Goal: Task Accomplishment & Management: Complete application form

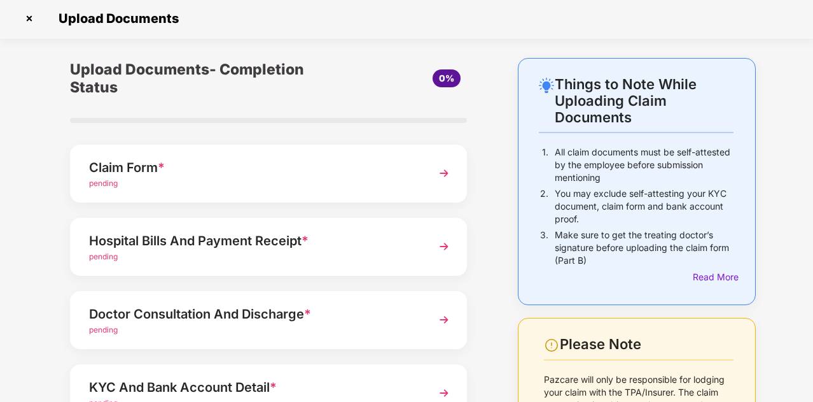
scroll to position [1, 0]
click at [160, 172] on span "*" at bounding box center [161, 167] width 7 height 15
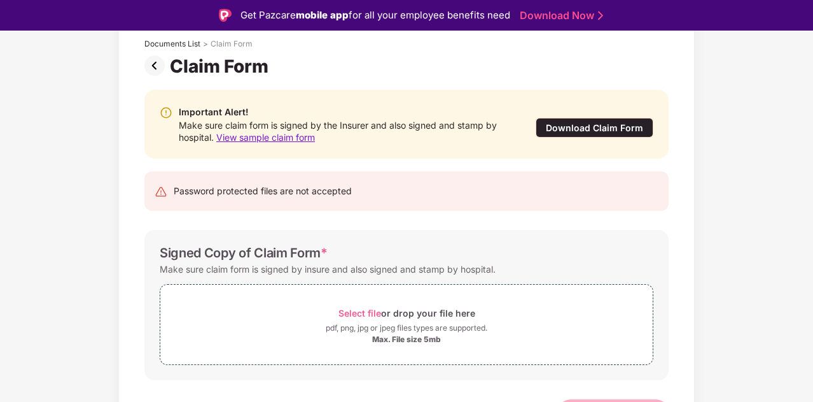
scroll to position [101, 0]
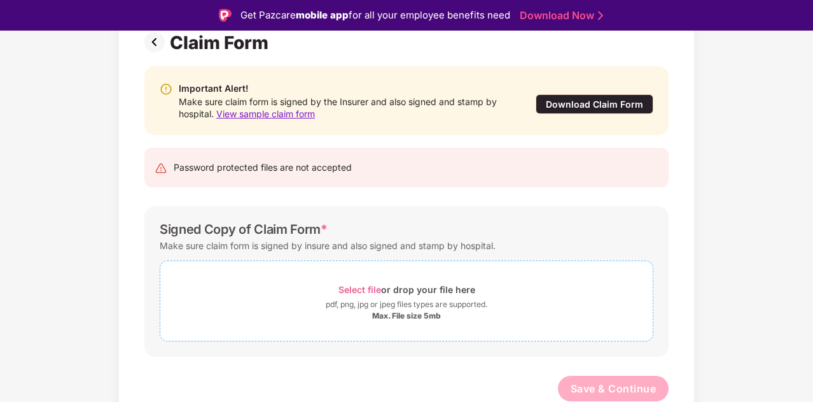
click at [354, 286] on span "Select file" at bounding box center [360, 289] width 43 height 11
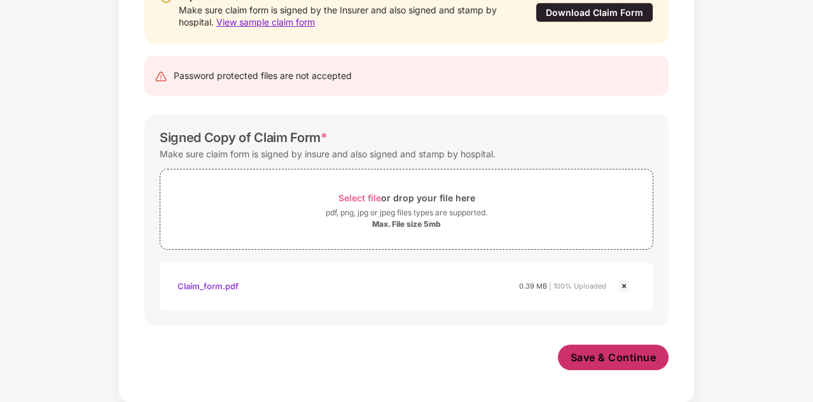
scroll to position [162, 0]
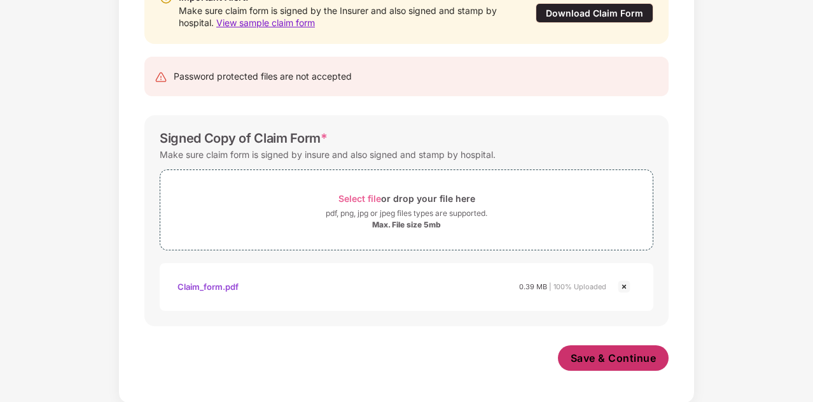
click at [588, 358] on span "Save & Continue" at bounding box center [614, 358] width 86 height 14
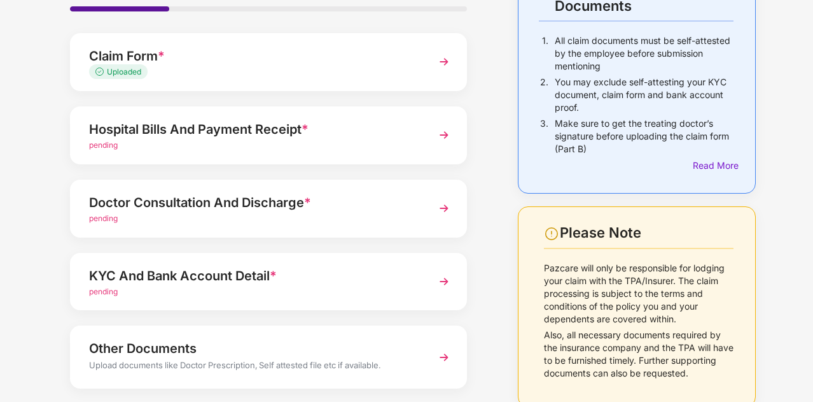
scroll to position [65, 0]
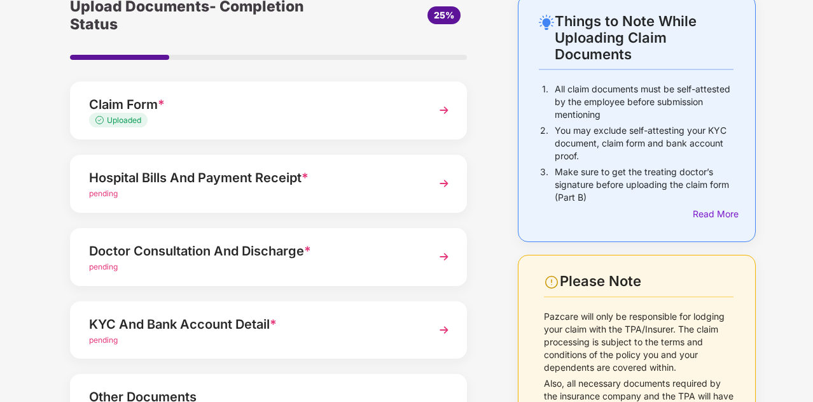
click at [265, 174] on div "Hospital Bills And Payment Receipt *" at bounding box center [253, 177] width 329 height 20
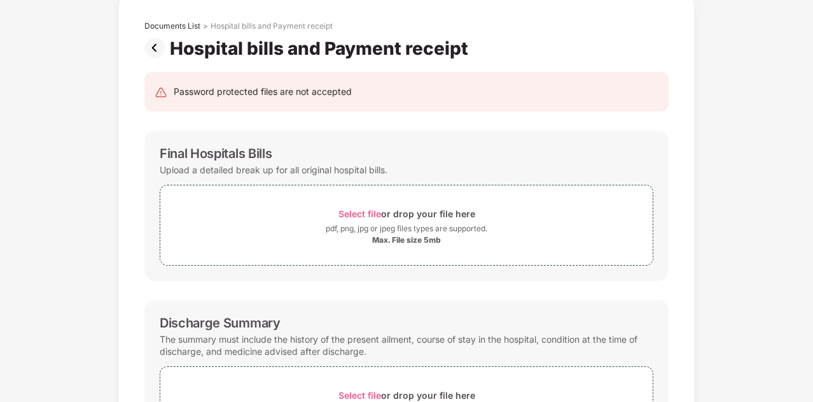
scroll to position [0, 0]
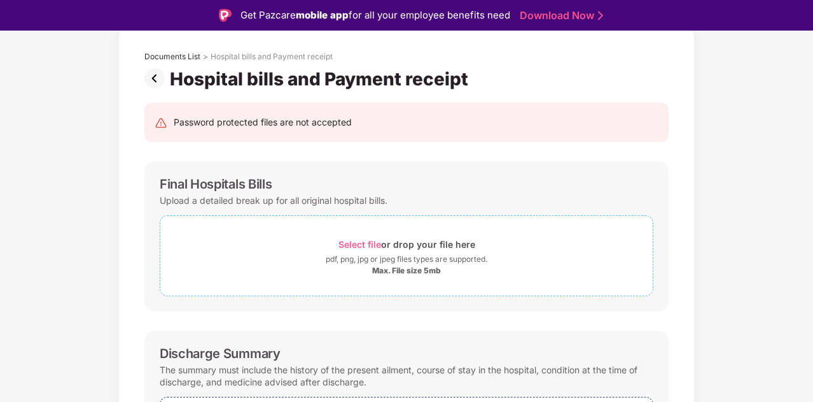
click at [356, 240] on span "Select file" at bounding box center [360, 244] width 43 height 11
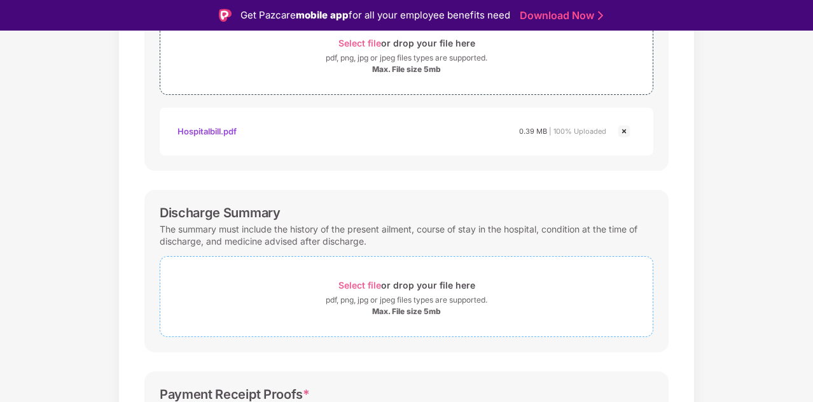
scroll to position [267, 0]
click at [355, 281] on span "Select file" at bounding box center [360, 283] width 43 height 11
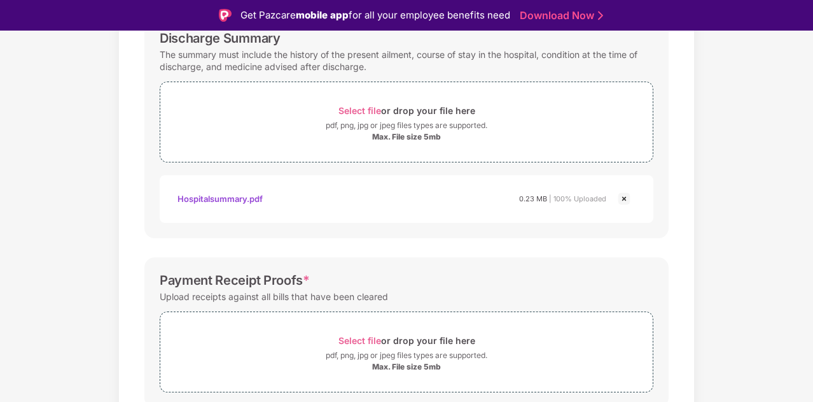
scroll to position [491, 0]
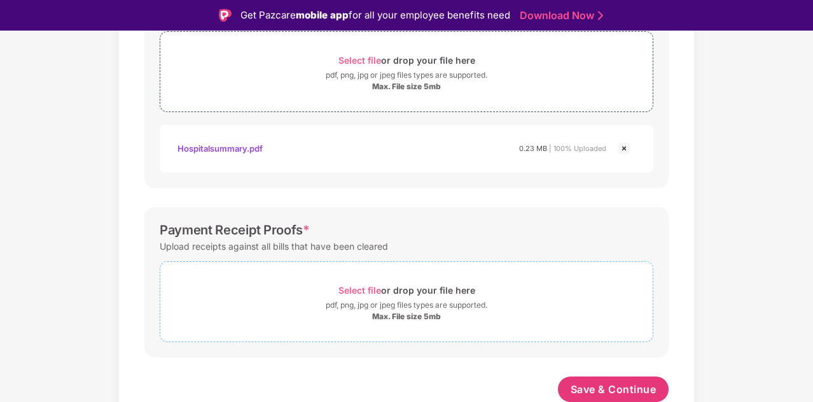
click at [352, 284] on span "Select file" at bounding box center [360, 289] width 43 height 11
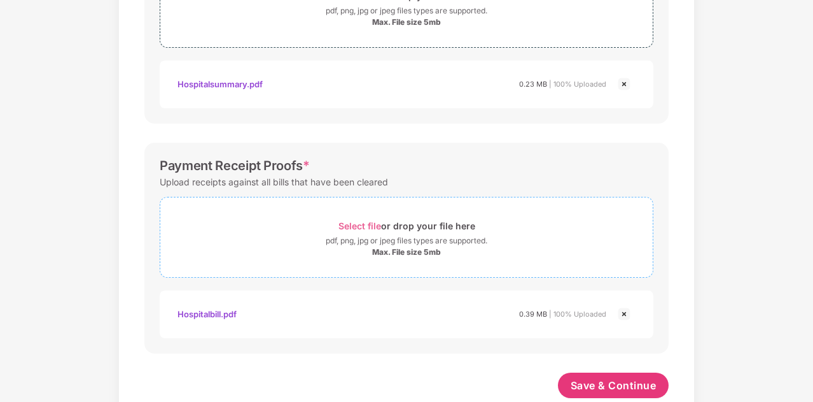
scroll to position [551, 0]
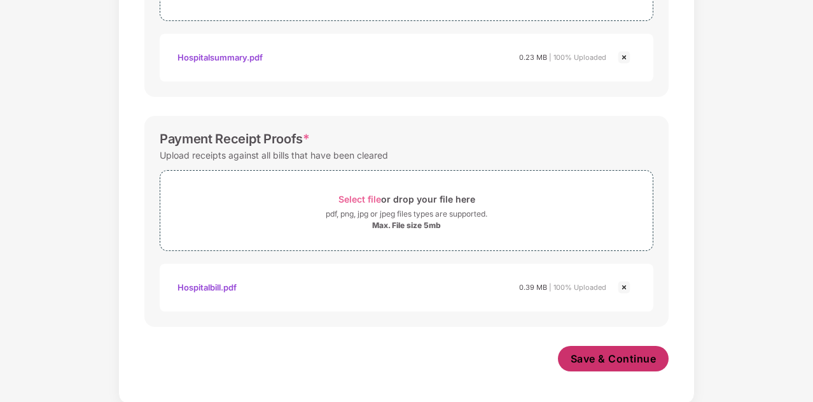
click at [580, 359] on span "Save & Continue" at bounding box center [614, 358] width 86 height 14
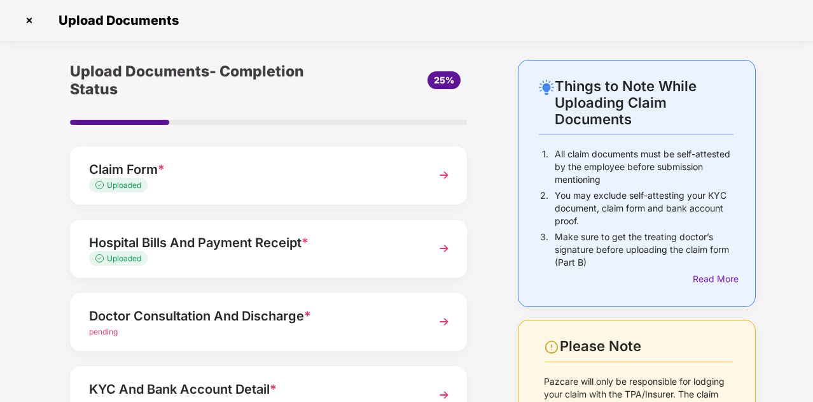
click at [353, 236] on div "Hospital Bills And Payment Receipt *" at bounding box center [253, 242] width 329 height 20
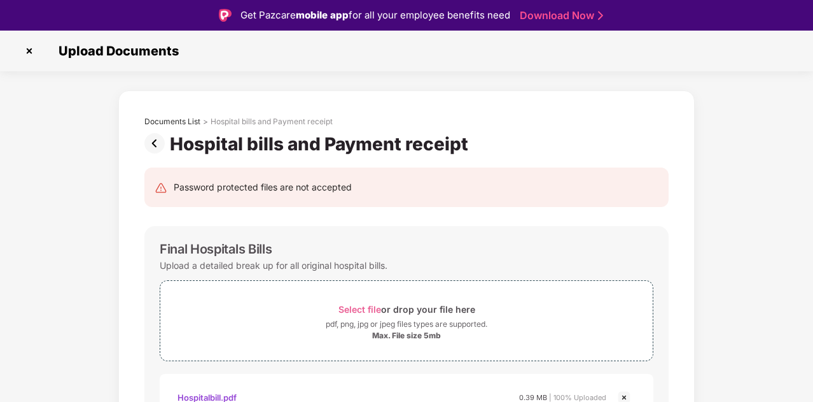
click at [27, 52] on img at bounding box center [29, 51] width 20 height 20
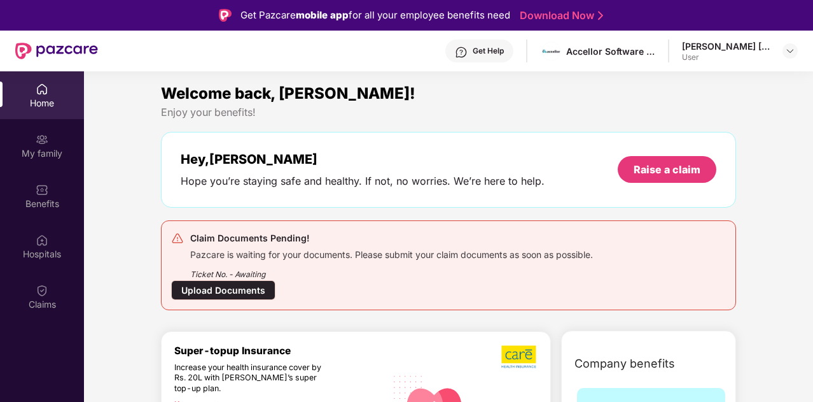
click at [228, 289] on div "Upload Documents" at bounding box center [223, 290] width 104 height 20
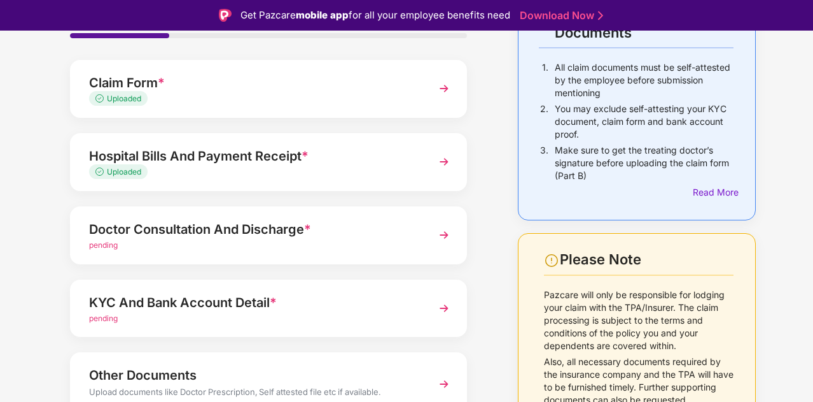
scroll to position [118, 0]
click at [238, 157] on div "Hospital Bills And Payment Receipt *" at bounding box center [253, 155] width 329 height 20
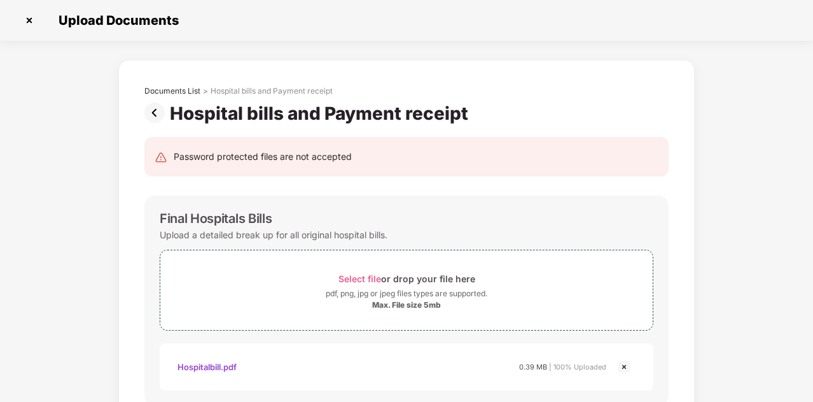
click at [27, 13] on img at bounding box center [29, 20] width 20 height 20
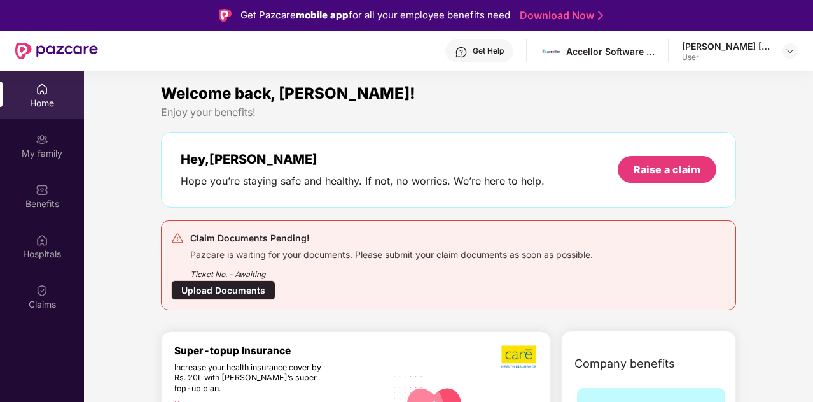
click at [216, 203] on div "Hey, [PERSON_NAME] you’re staying safe and healthy. If not, no worries. We’re h…" at bounding box center [448, 170] width 575 height 76
click at [215, 290] on div "Upload Documents" at bounding box center [223, 290] width 104 height 20
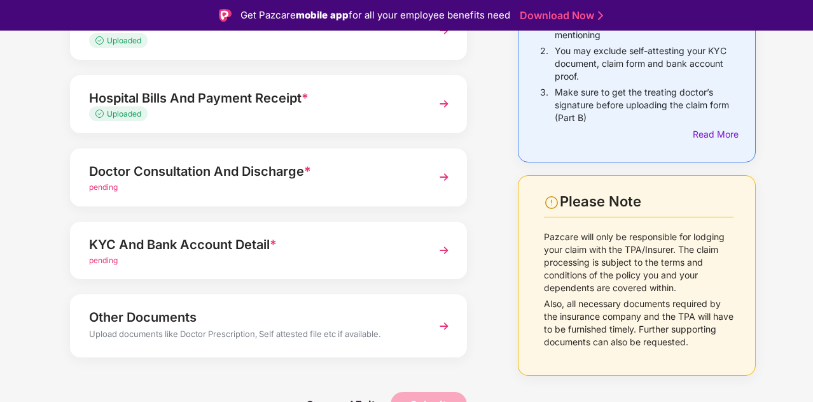
scroll to position [176, 0]
click at [221, 246] on div "KYC And Bank Account Detail *" at bounding box center [253, 244] width 329 height 20
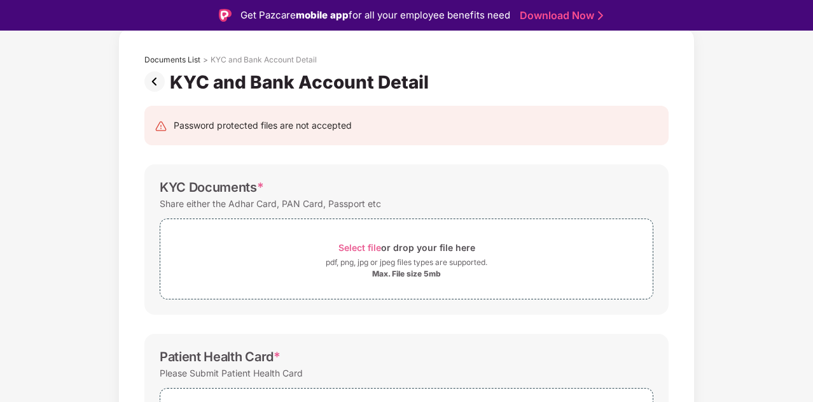
scroll to position [61, 0]
click at [348, 244] on span "Select file" at bounding box center [360, 247] width 43 height 11
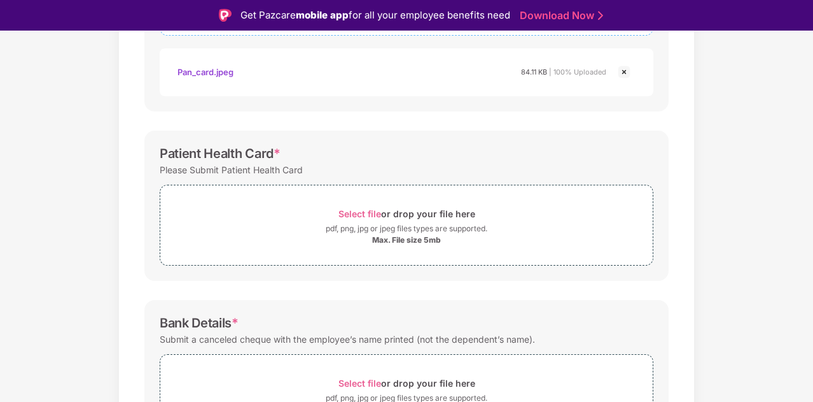
scroll to position [326, 0]
click at [354, 210] on span "Select file" at bounding box center [360, 212] width 43 height 11
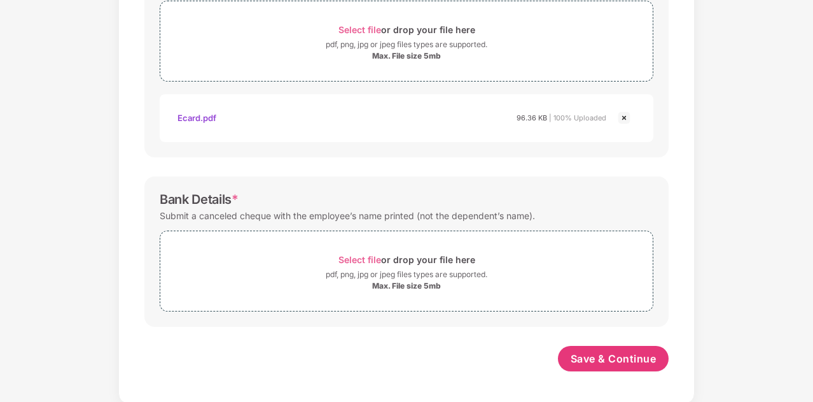
scroll to position [479, 0]
click at [356, 256] on span "Select file" at bounding box center [360, 259] width 43 height 11
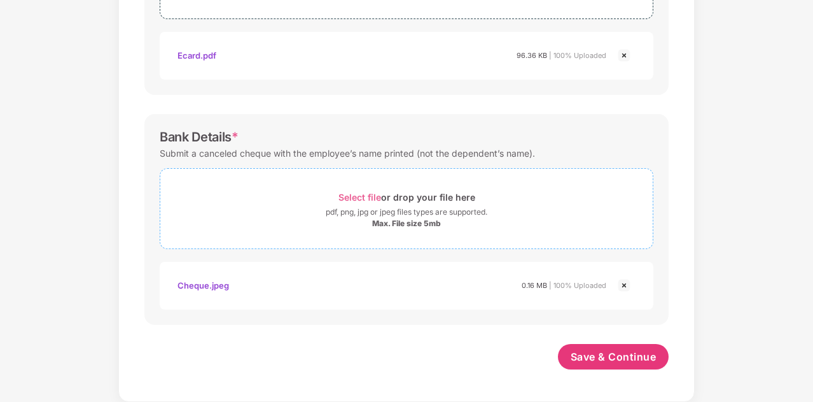
scroll to position [539, 0]
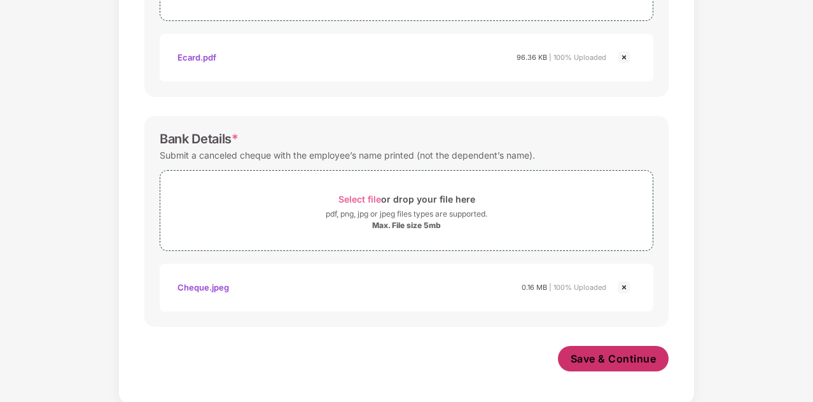
click at [585, 356] on span "Save & Continue" at bounding box center [614, 358] width 86 height 14
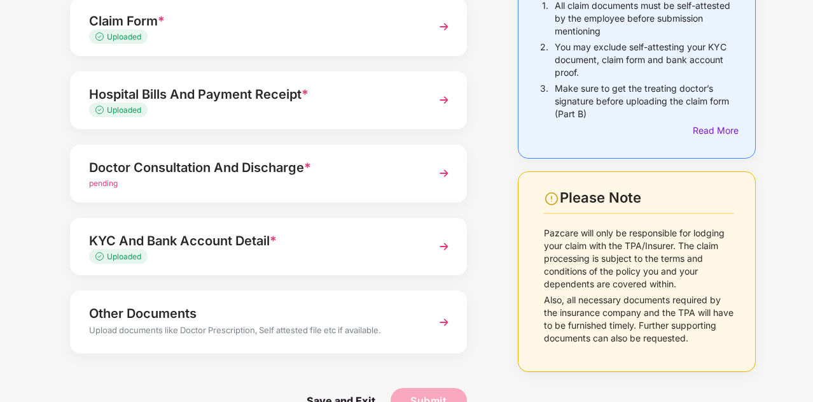
scroll to position [178, 0]
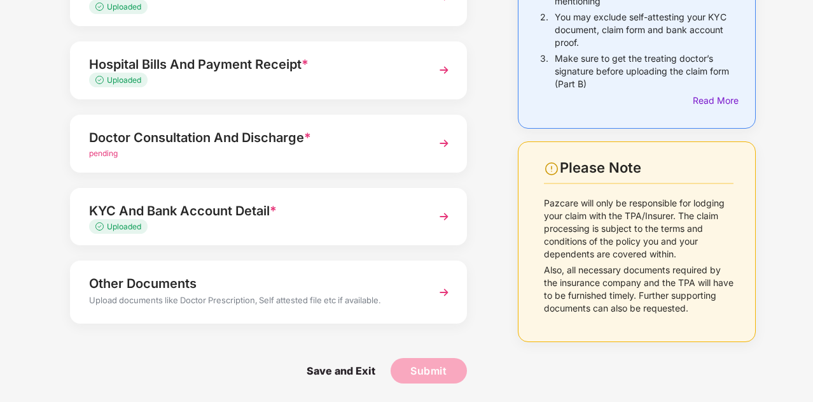
click at [205, 146] on div "Doctor Consultation And Discharge *" at bounding box center [253, 137] width 329 height 20
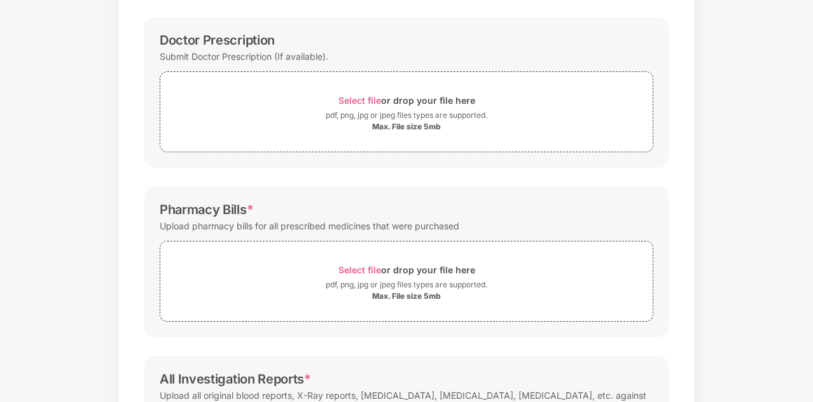
scroll to position [0, 0]
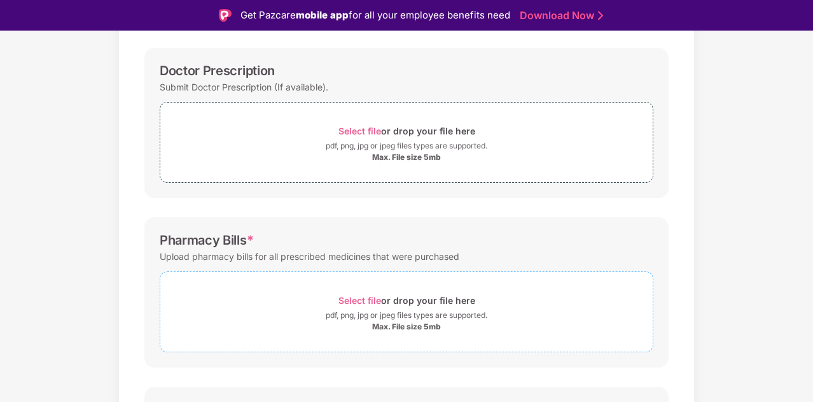
click at [355, 297] on span "Select file" at bounding box center [360, 300] width 43 height 11
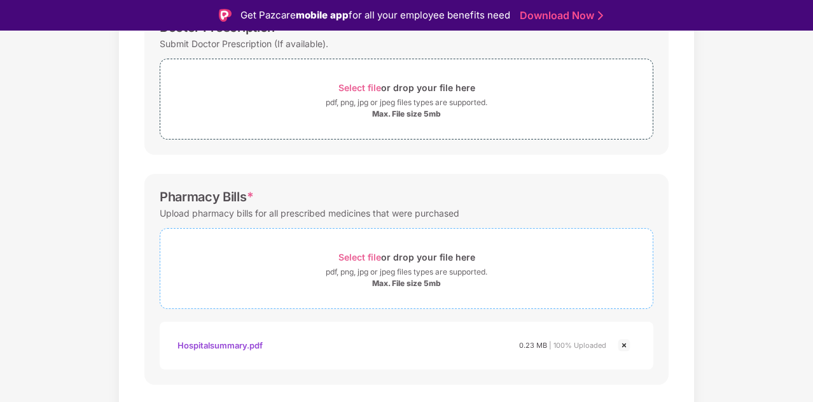
click at [350, 255] on span "Select file" at bounding box center [360, 256] width 43 height 11
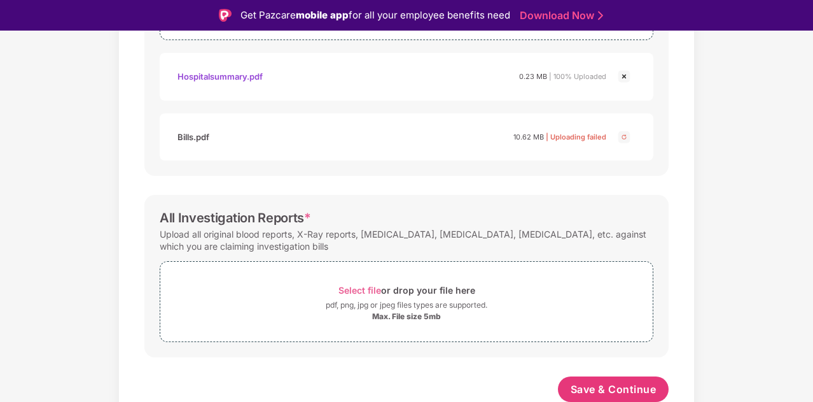
scroll to position [31, 0]
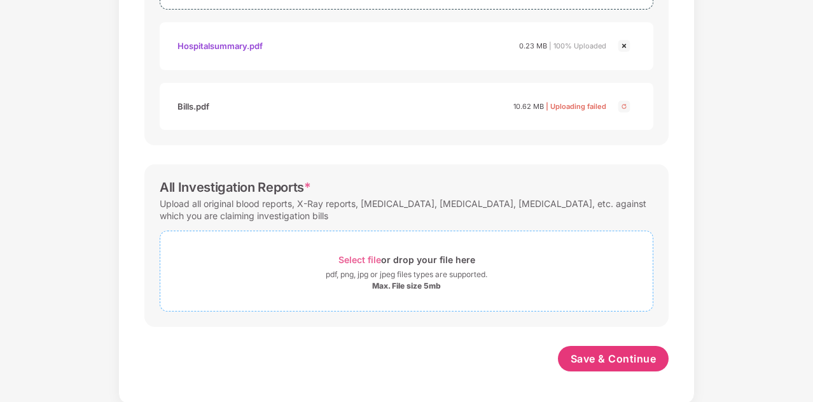
click at [351, 256] on span "Select file" at bounding box center [360, 259] width 43 height 11
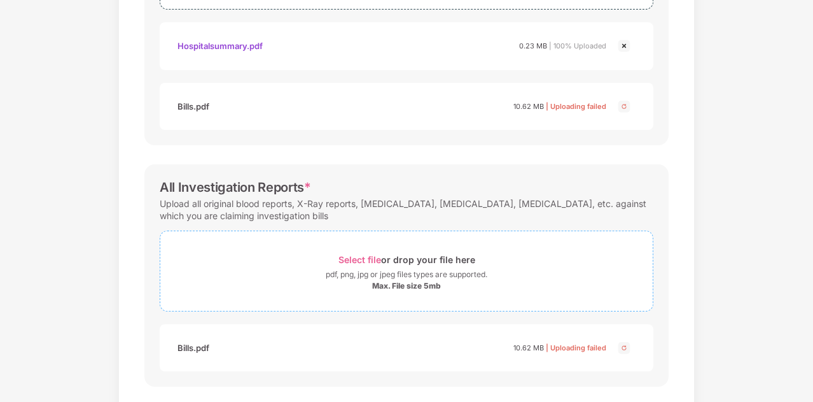
scroll to position [550, 0]
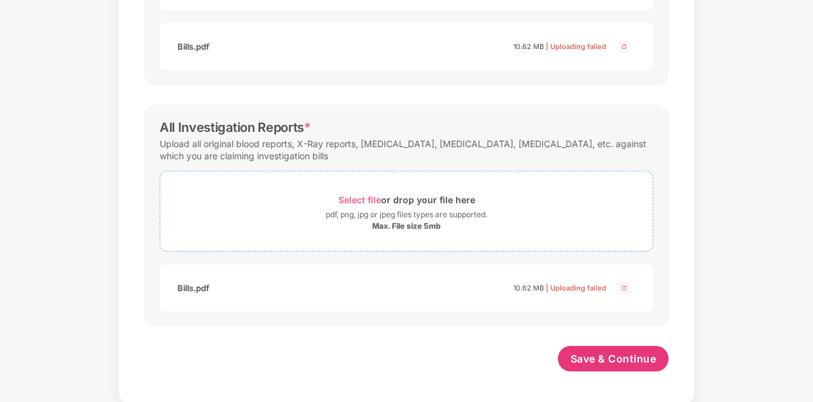
click at [358, 199] on span "Select file" at bounding box center [360, 199] width 43 height 11
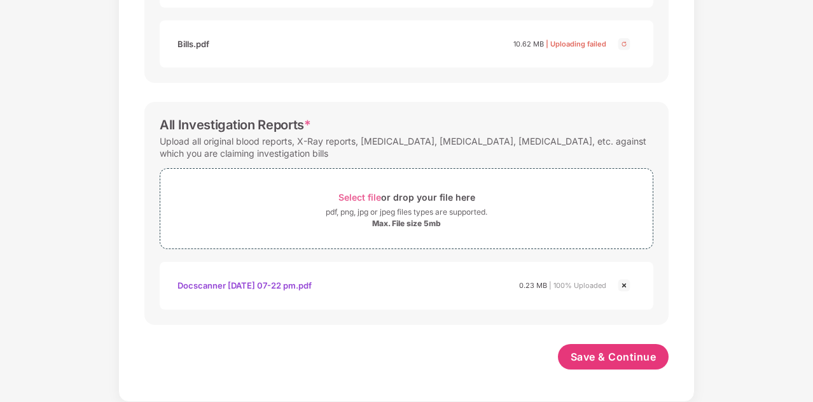
scroll to position [550, 0]
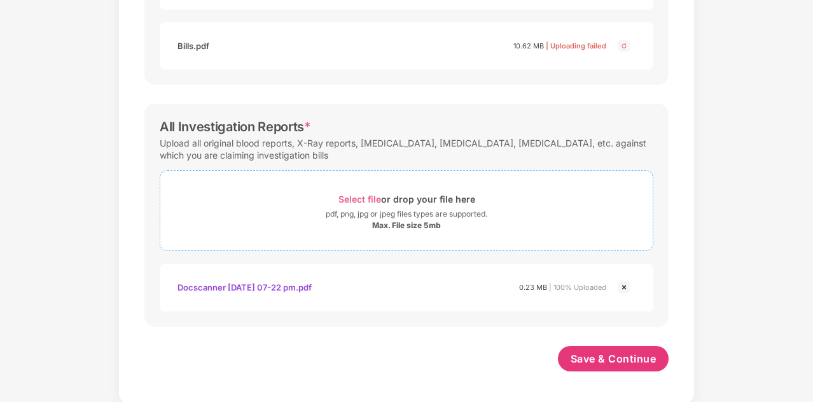
click at [347, 197] on span "Select file" at bounding box center [360, 198] width 43 height 11
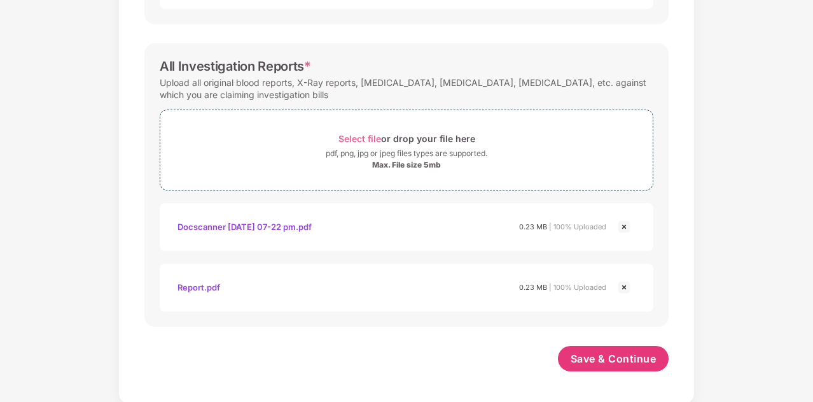
scroll to position [611, 0]
click at [622, 226] on img at bounding box center [624, 226] width 15 height 15
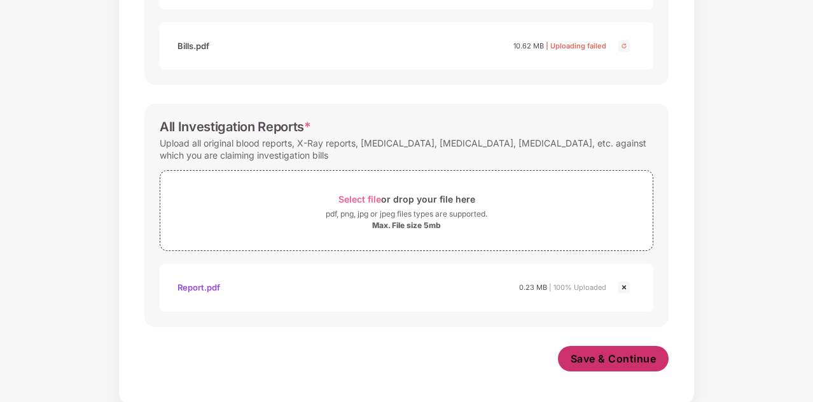
click at [581, 354] on span "Save & Continue" at bounding box center [614, 358] width 86 height 14
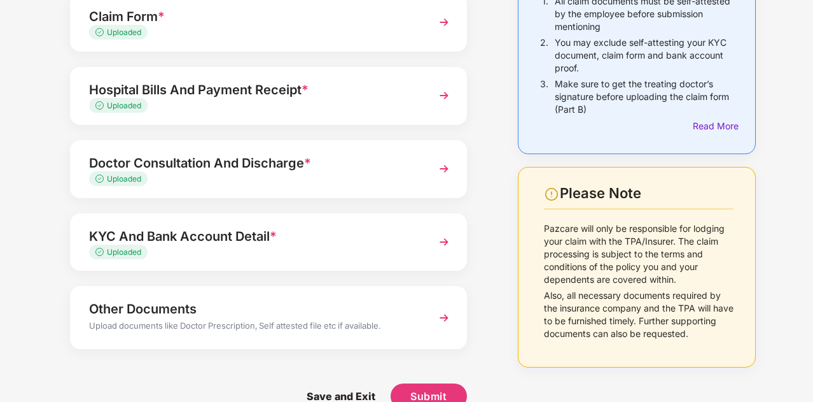
scroll to position [178, 0]
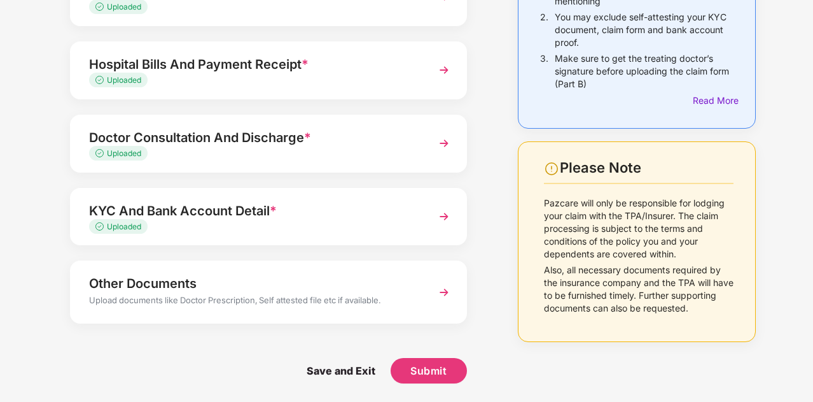
click at [257, 286] on div "Other Documents" at bounding box center [253, 283] width 329 height 20
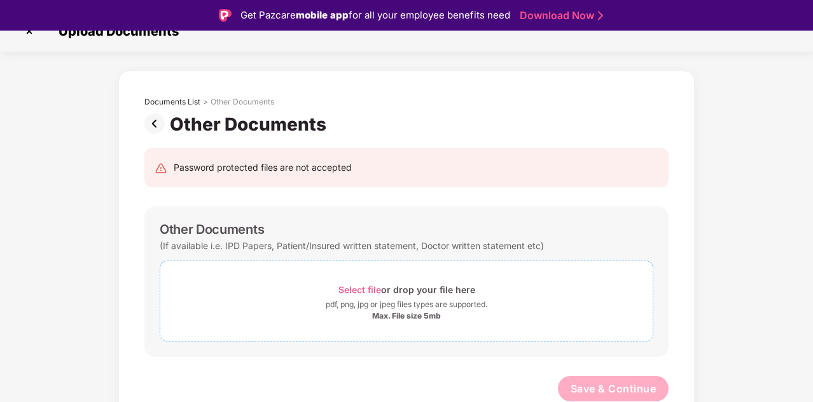
click at [352, 288] on span "Select file" at bounding box center [360, 289] width 43 height 11
click at [353, 284] on span "Select file" at bounding box center [360, 289] width 43 height 11
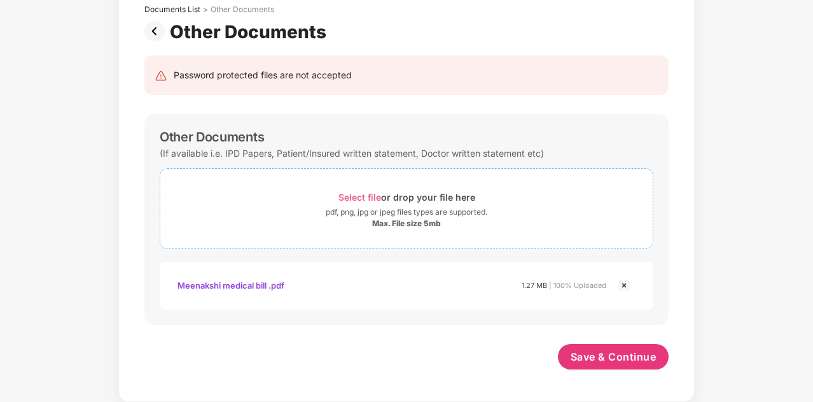
scroll to position [80, 0]
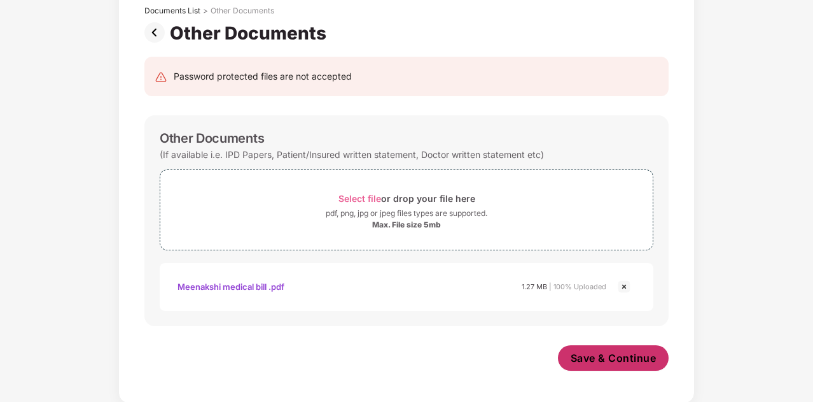
click at [580, 358] on span "Save & Continue" at bounding box center [614, 358] width 86 height 14
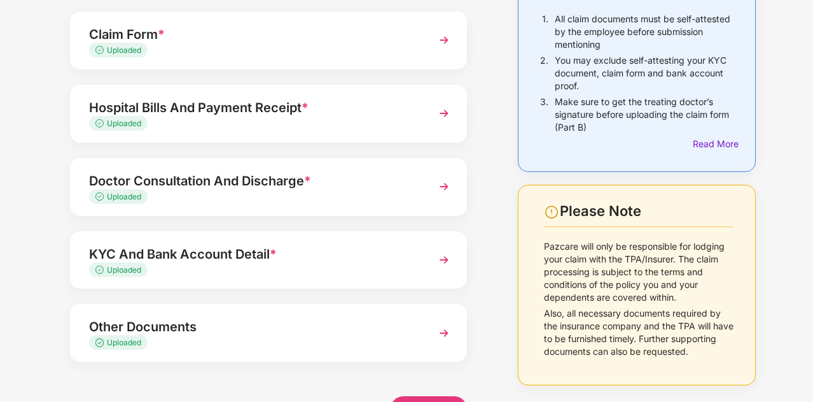
scroll to position [136, 0]
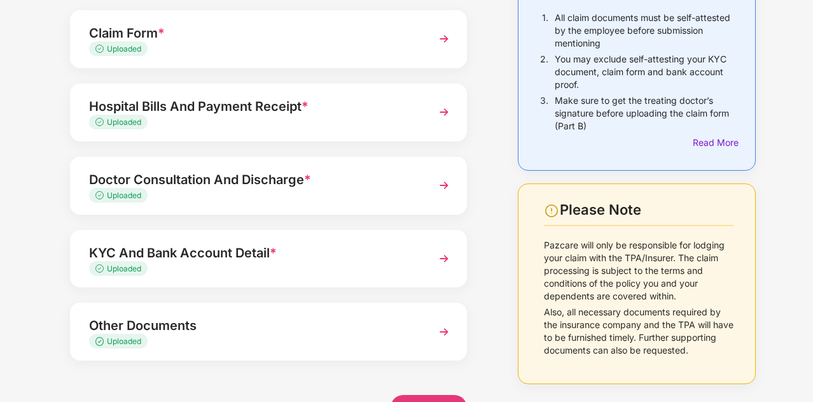
click at [195, 118] on div "Uploaded" at bounding box center [253, 122] width 329 height 12
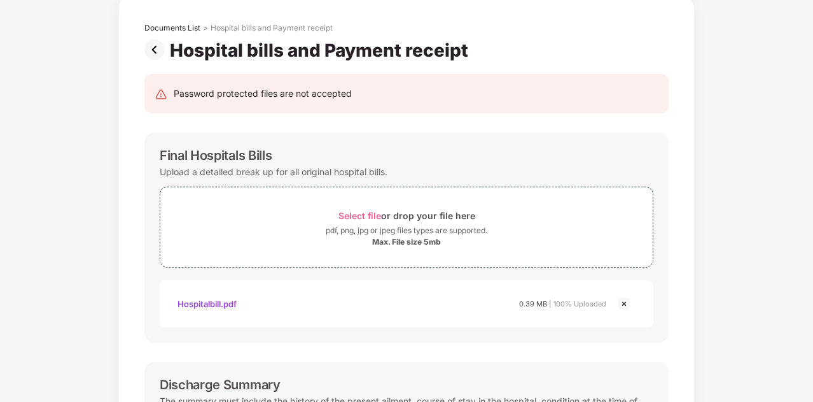
scroll to position [0, 0]
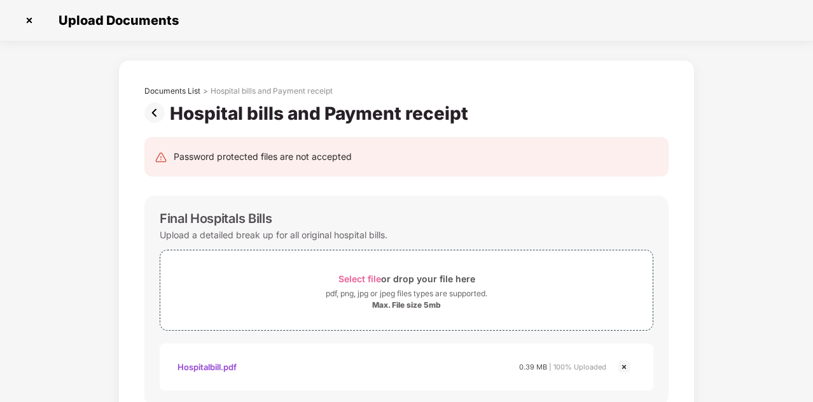
click at [32, 20] on img at bounding box center [29, 20] width 20 height 20
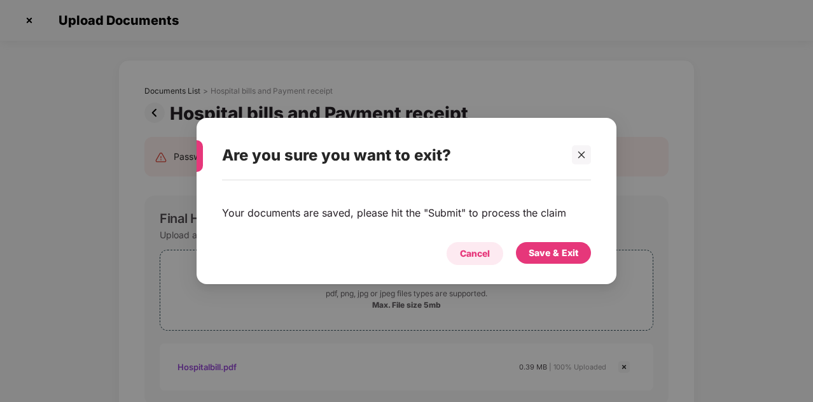
click at [477, 251] on div "Cancel" at bounding box center [475, 253] width 30 height 14
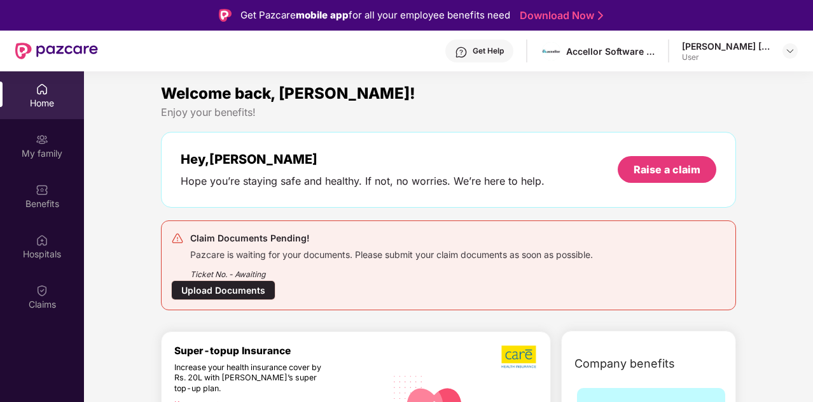
click at [212, 198] on div "Hey, [PERSON_NAME] you’re staying safe and healthy. If not, no worries. We’re h…" at bounding box center [448, 170] width 575 height 76
click at [218, 293] on div "Upload Documents" at bounding box center [223, 290] width 104 height 20
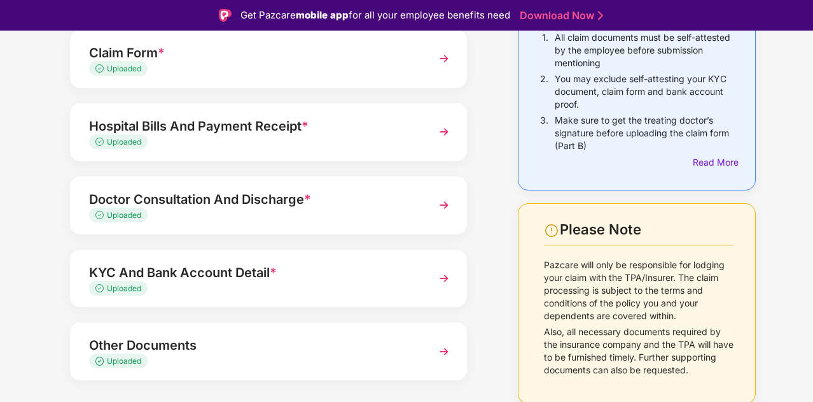
scroll to position [138, 0]
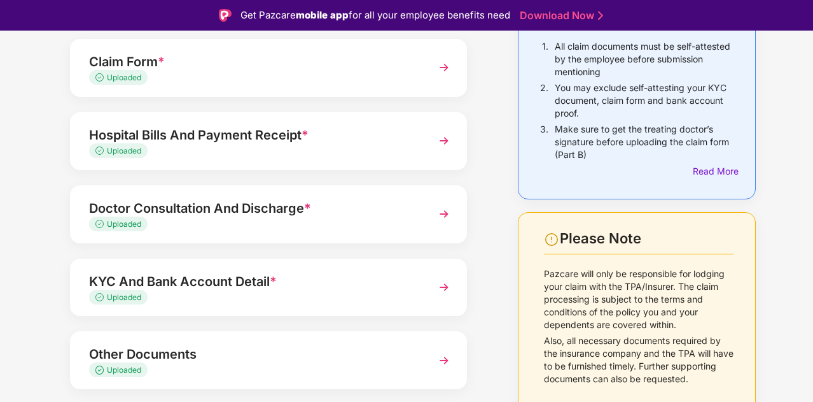
click at [224, 142] on div "Hospital Bills And Payment Receipt *" at bounding box center [253, 135] width 329 height 20
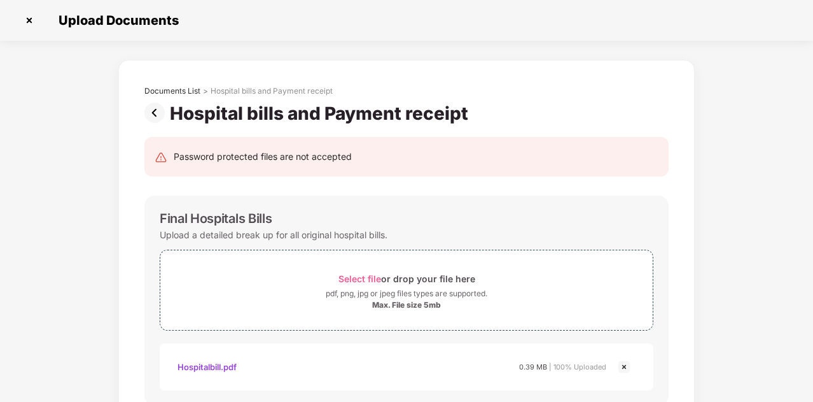
click at [31, 22] on img at bounding box center [29, 20] width 20 height 20
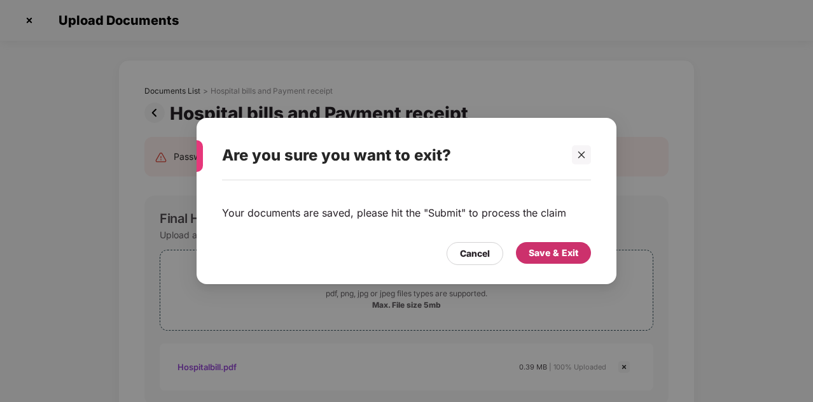
click at [545, 254] on div "Save & Exit" at bounding box center [554, 253] width 50 height 14
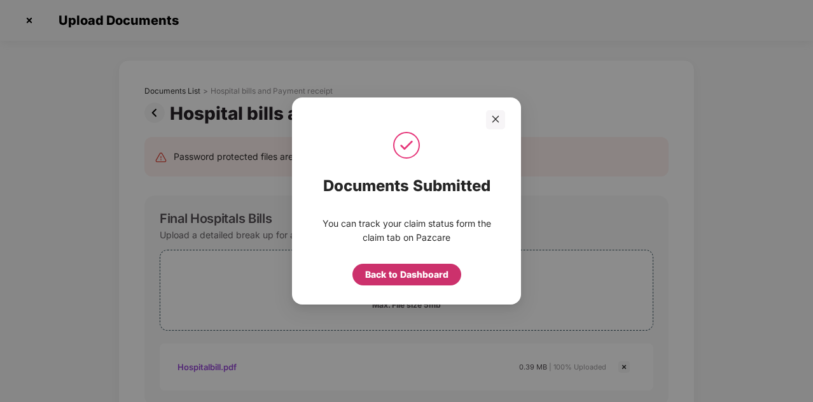
click at [384, 272] on div "Back to Dashboard" at bounding box center [406, 274] width 83 height 14
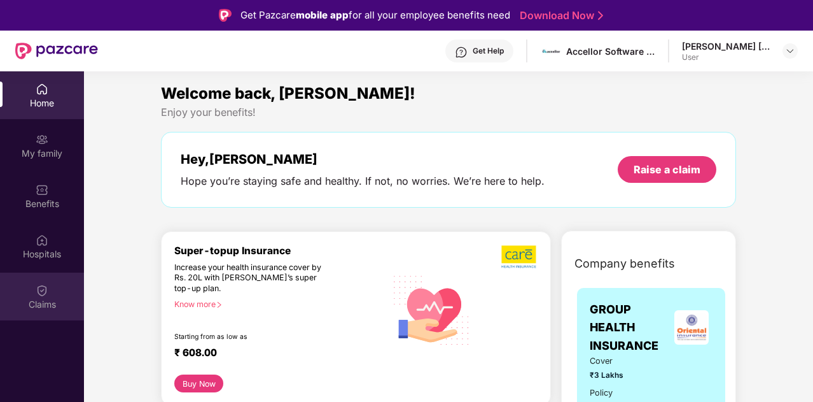
click at [41, 295] on img at bounding box center [42, 290] width 13 height 13
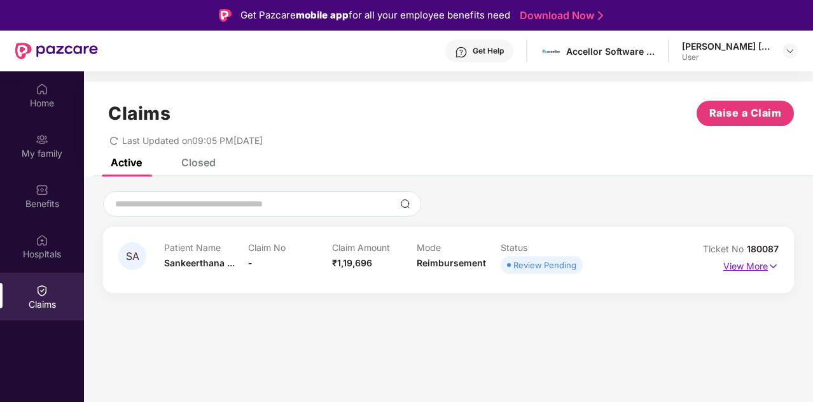
click at [755, 268] on p "View More" at bounding box center [751, 264] width 55 height 17
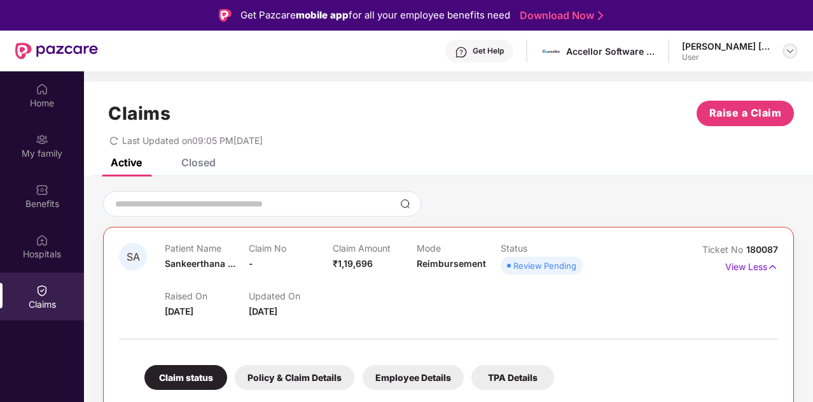
click at [790, 50] on img at bounding box center [790, 51] width 10 height 10
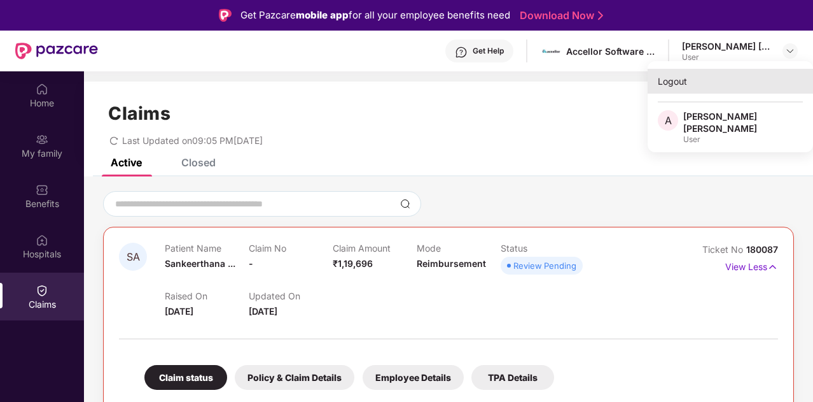
click at [678, 79] on div "Logout" at bounding box center [730, 81] width 165 height 25
